Goal: Transaction & Acquisition: Purchase product/service

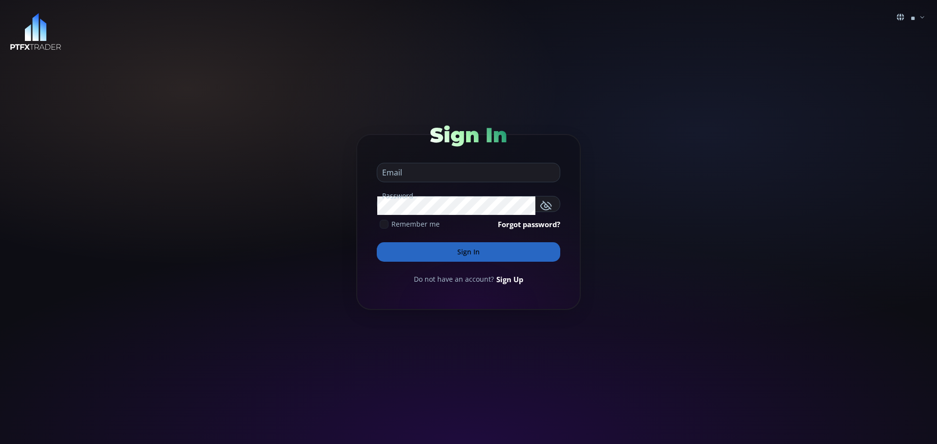
click at [410, 172] on input "email" at bounding box center [466, 172] width 178 height 19
type input "**********"
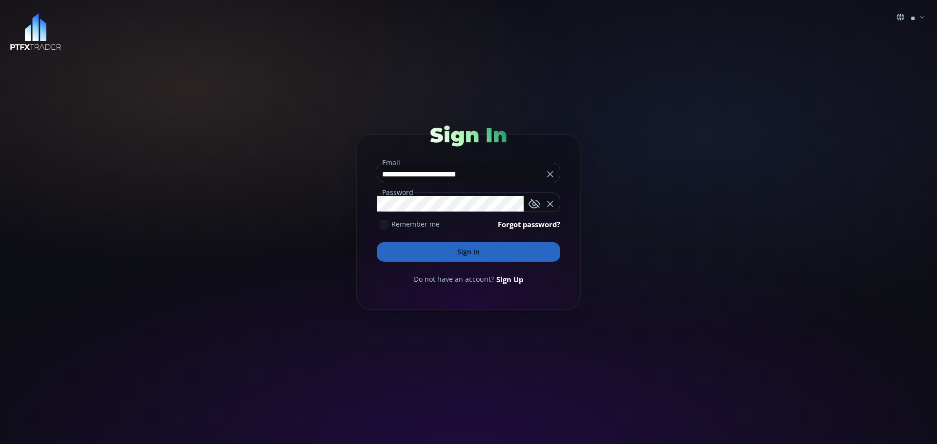
click at [470, 252] on button "Sign In" at bounding box center [468, 252] width 183 height 20
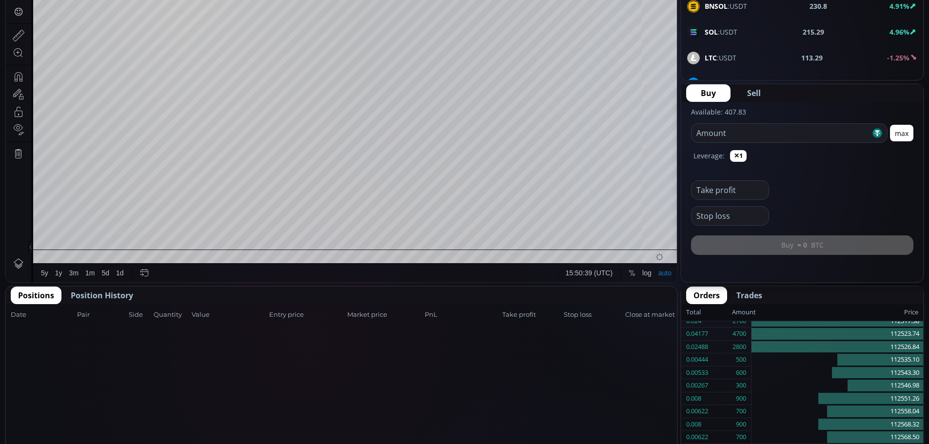
scroll to position [293, 0]
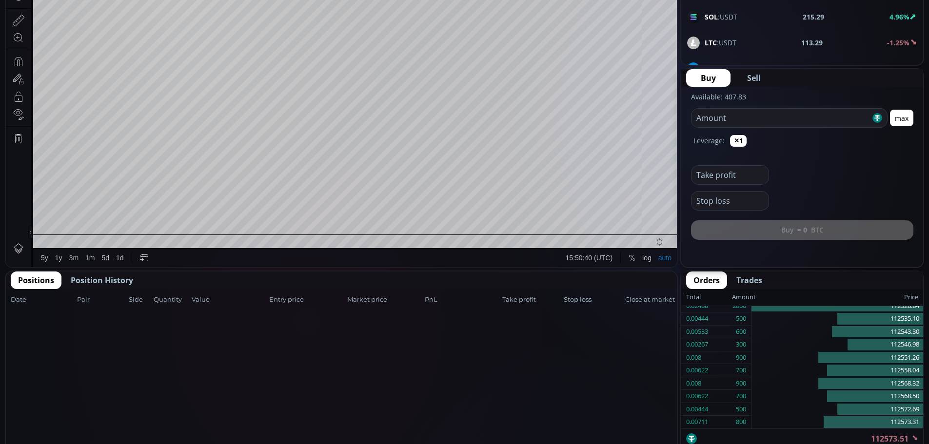
click at [101, 282] on span "Position History" at bounding box center [102, 281] width 62 height 12
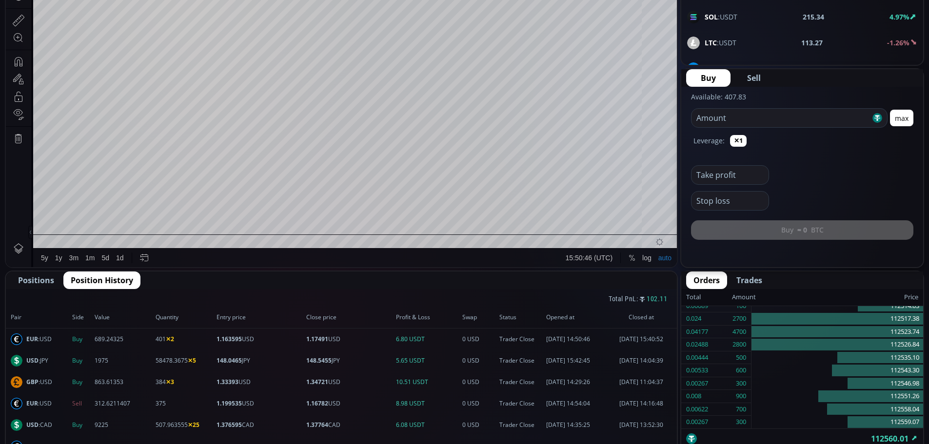
click at [35, 280] on span "Positions" at bounding box center [36, 281] width 36 height 12
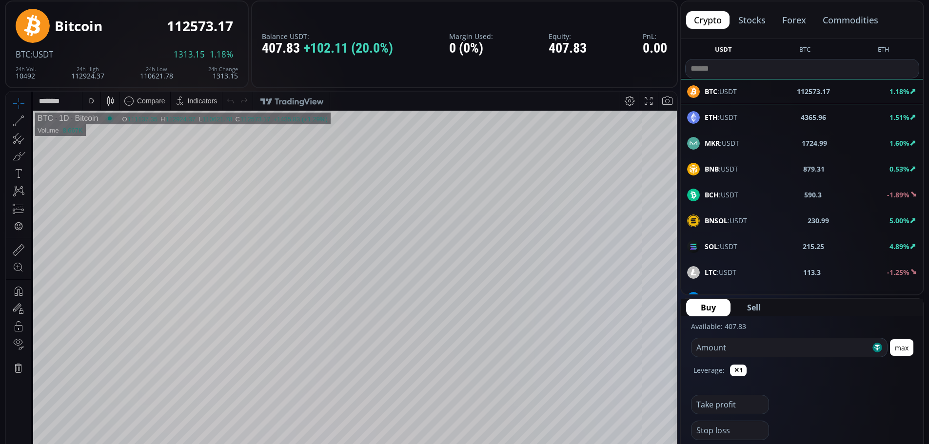
scroll to position [0, 0]
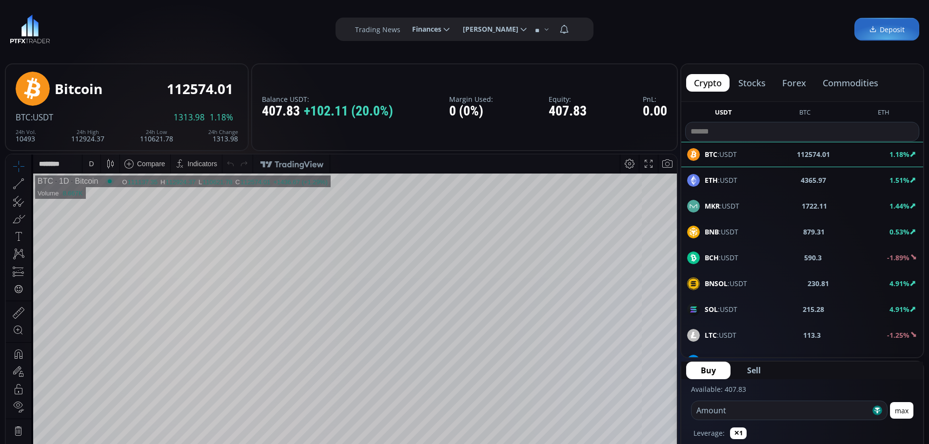
click at [795, 80] on button "forex" at bounding box center [795, 83] width 40 height 18
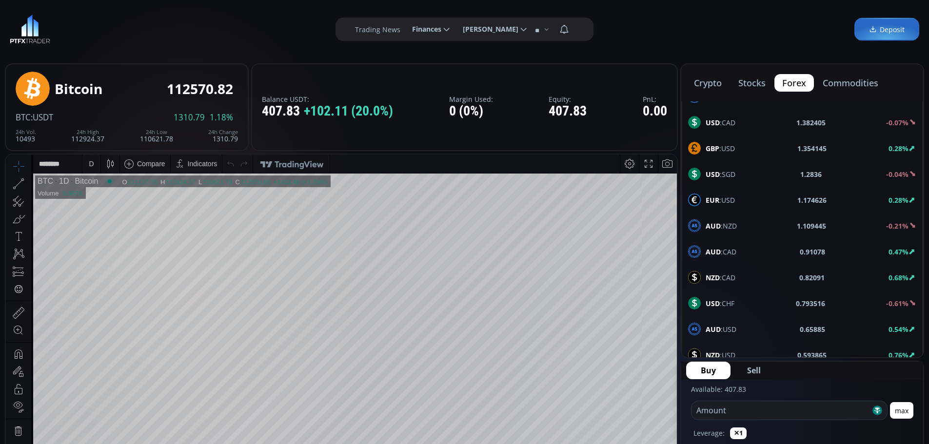
scroll to position [522, 0]
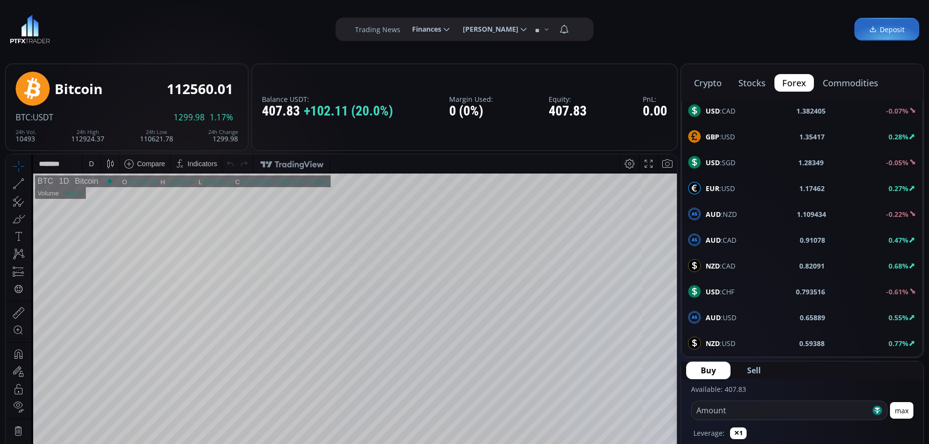
click at [713, 318] on b "AUD" at bounding box center [713, 317] width 15 height 9
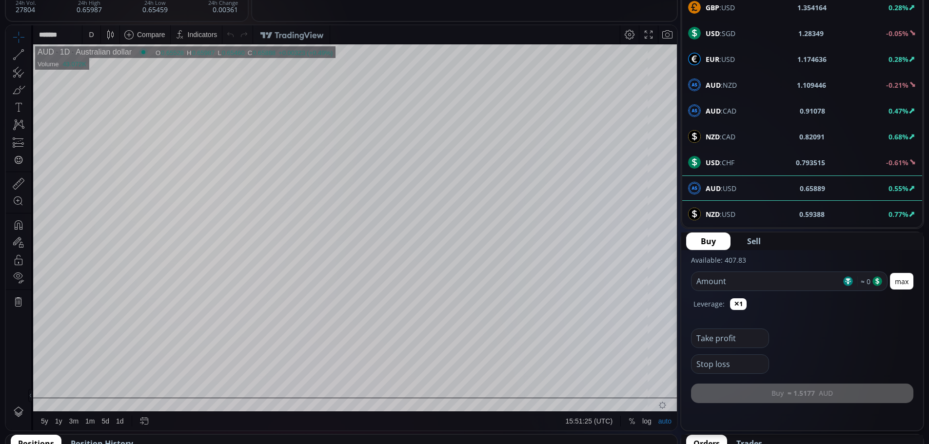
scroll to position [146, 0]
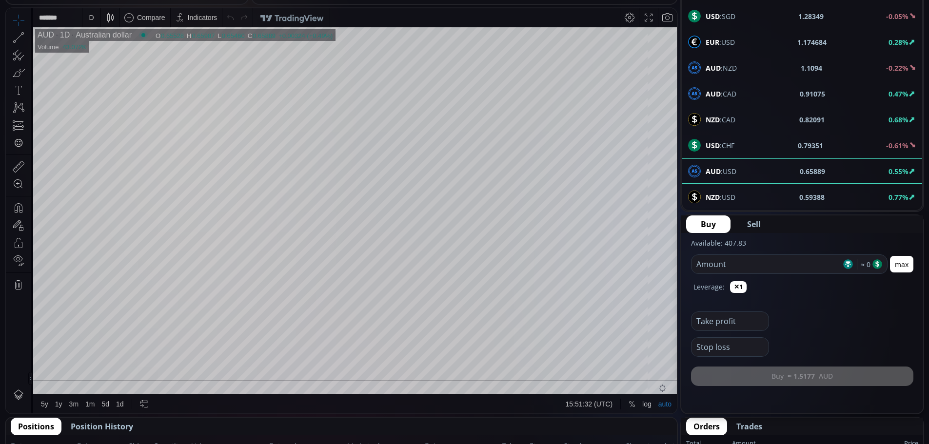
click at [705, 265] on input "number" at bounding box center [767, 264] width 150 height 19
click at [900, 265] on button "max" at bounding box center [901, 264] width 23 height 17
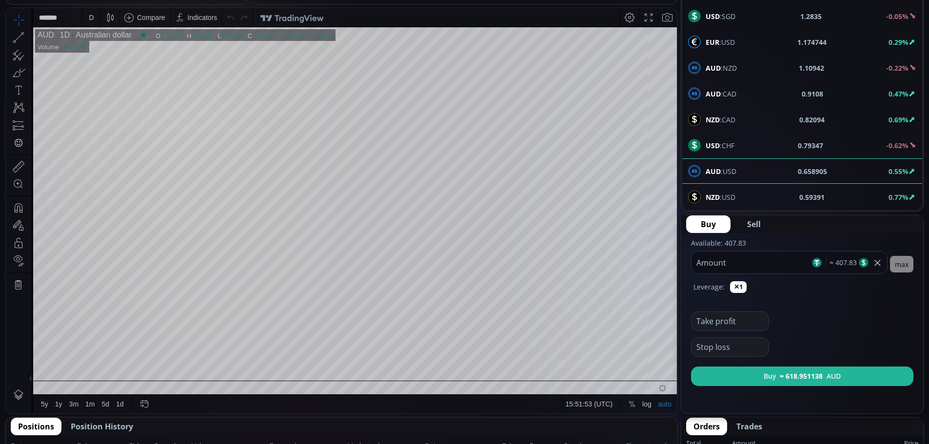
click at [726, 265] on input "******" at bounding box center [751, 263] width 119 height 22
type input "***"
click at [802, 377] on b "≈ 617.6961" at bounding box center [801, 376] width 35 height 10
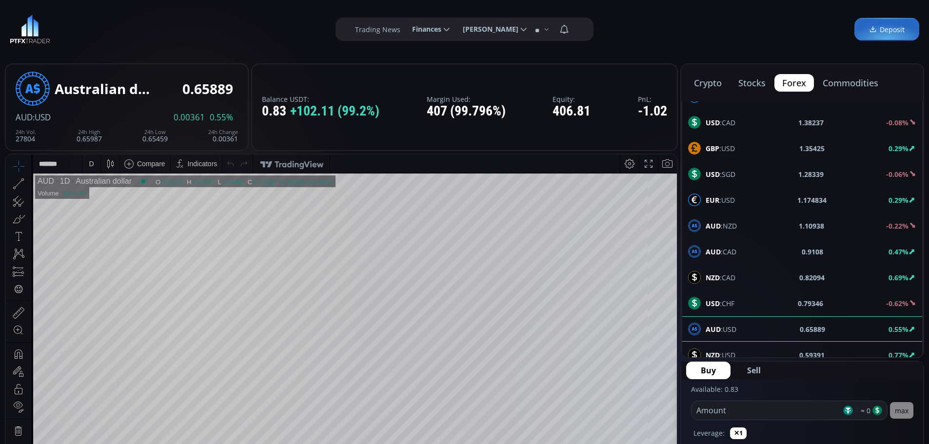
scroll to position [522, 0]
